Goal: Information Seeking & Learning: Learn about a topic

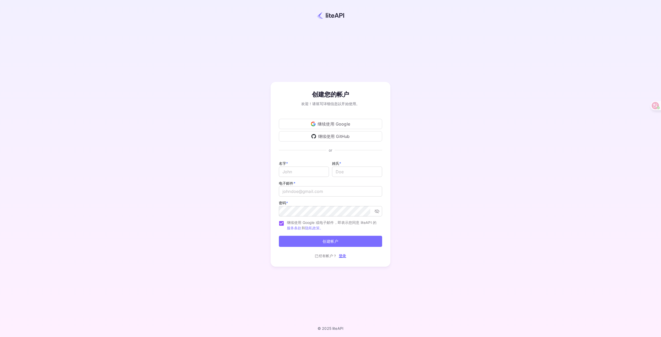
click at [342, 125] on font "继续使用 Google" at bounding box center [333, 123] width 33 height 5
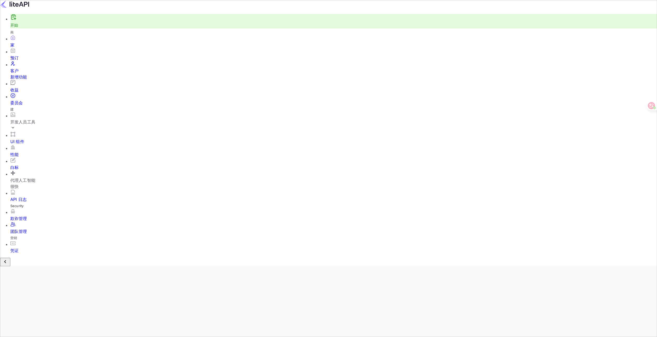
click at [44, 119] on div "开发人员工具" at bounding box center [333, 122] width 646 height 6
click at [21, 151] on font "API 密钥" at bounding box center [23, 153] width 16 height 5
click at [14, 47] on font "家" at bounding box center [12, 44] width 4 height 5
click at [34, 136] on font "API 文档和 SDK" at bounding box center [30, 138] width 30 height 5
